Goal: Task Accomplishment & Management: Manage account settings

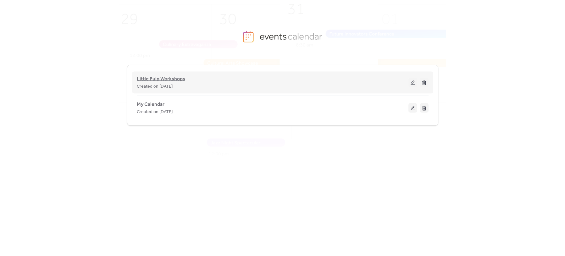
click at [151, 78] on span "Little Pulp Workshops" at bounding box center [161, 79] width 48 height 8
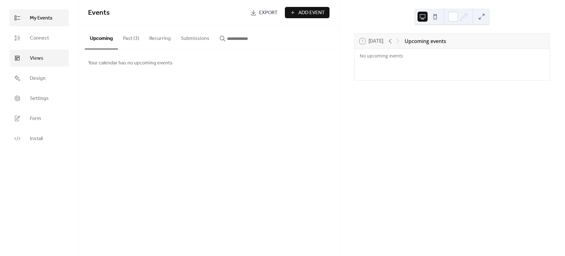
click at [44, 58] on link "Views" at bounding box center [38, 58] width 59 height 17
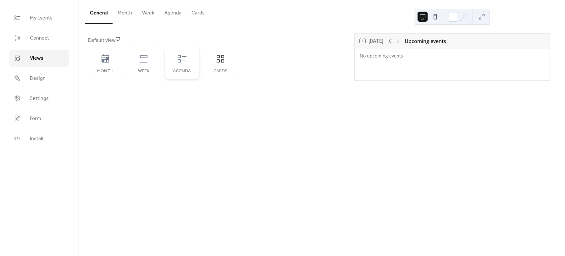
click at [187, 60] on div "Agenda" at bounding box center [182, 62] width 35 height 31
click at [219, 59] on icon at bounding box center [221, 59] width 8 height 8
click at [434, 16] on button at bounding box center [435, 17] width 10 height 10
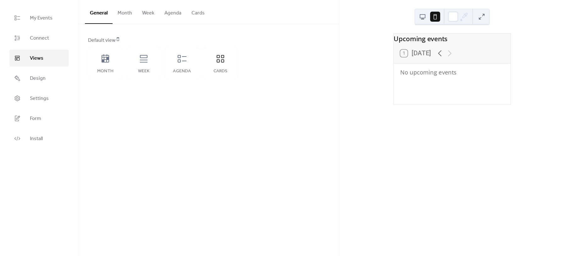
click at [425, 19] on button at bounding box center [423, 17] width 10 height 10
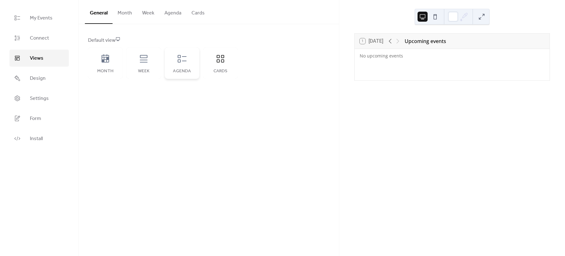
click at [190, 62] on div "Agenda" at bounding box center [182, 62] width 35 height 31
click at [481, 14] on button at bounding box center [482, 17] width 10 height 10
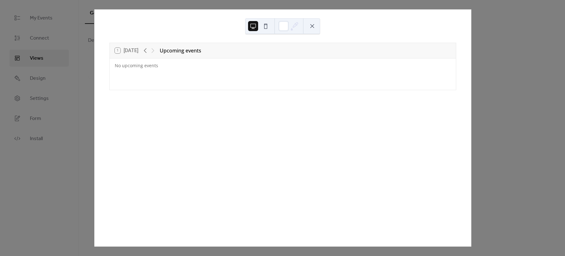
click at [313, 27] on button at bounding box center [312, 26] width 10 height 10
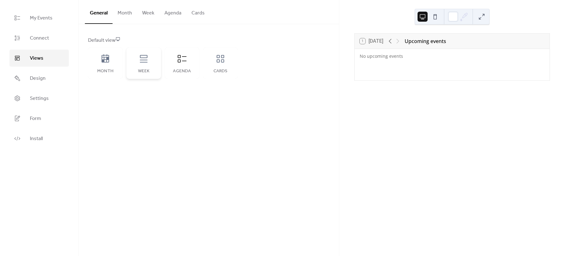
click at [143, 62] on icon at bounding box center [144, 59] width 8 height 8
click at [106, 62] on icon at bounding box center [105, 59] width 10 height 10
click at [183, 56] on icon at bounding box center [182, 59] width 9 height 8
click at [219, 58] on icon at bounding box center [220, 59] width 10 height 10
click at [38, 102] on span "Settings" at bounding box center [39, 99] width 19 height 8
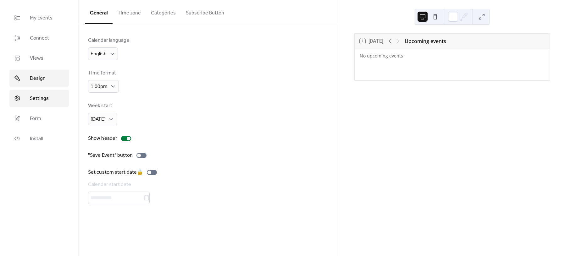
click at [48, 78] on link "Design" at bounding box center [38, 78] width 59 height 17
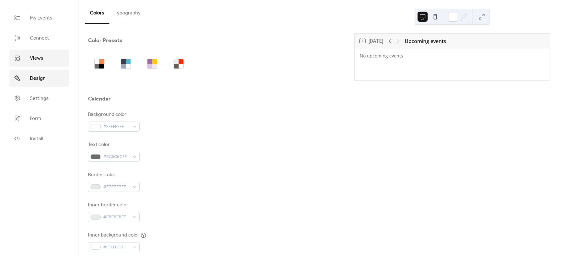
click at [41, 62] on span "Views" at bounding box center [37, 59] width 14 height 8
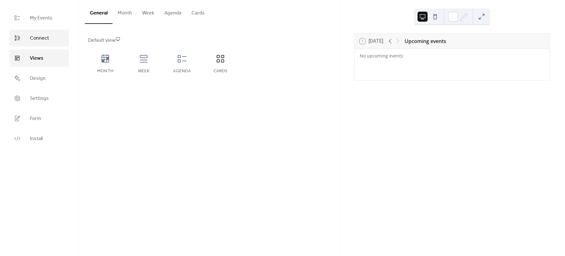
click at [38, 41] on span "Connect" at bounding box center [39, 39] width 19 height 8
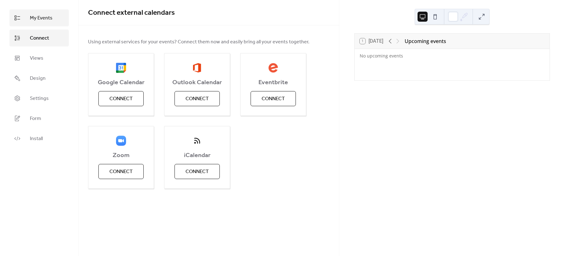
click at [43, 20] on span "My Events" at bounding box center [41, 18] width 23 height 8
